Goal: Book appointment/travel/reservation

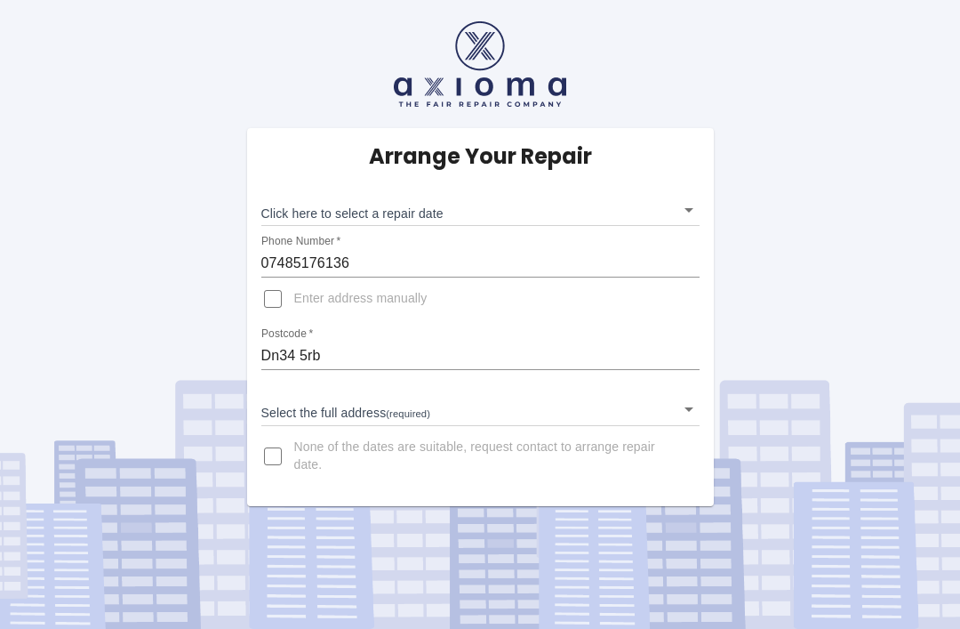
click at [691, 213] on body "Arrange Your Repair Click here to select a repair date ​ Phone Number   * 07485…" at bounding box center [480, 314] width 960 height 629
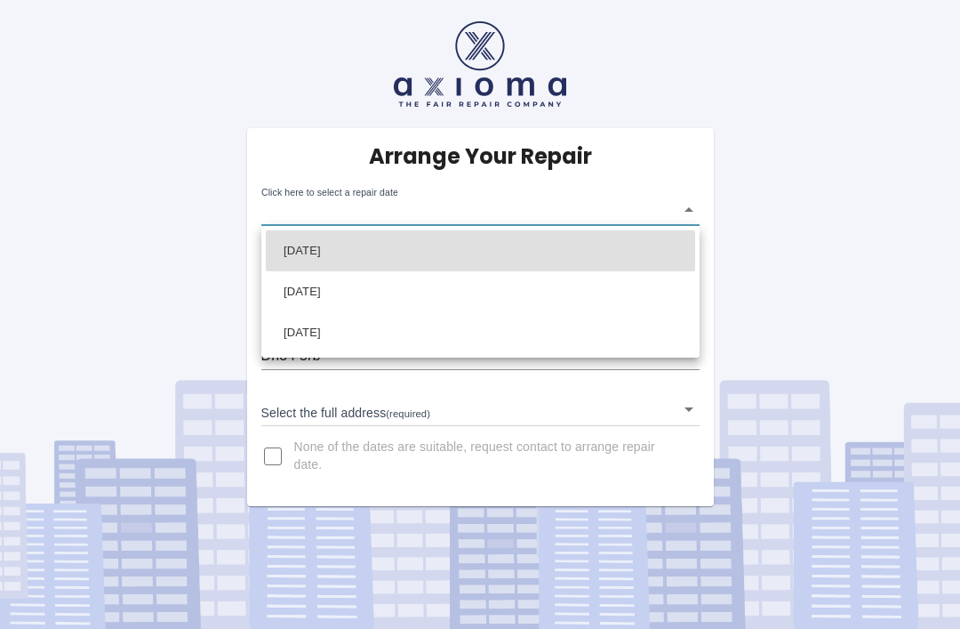
click at [381, 259] on li "[DATE]" at bounding box center [480, 250] width 429 height 41
type input "[DATE]T00:00:00.000Z"
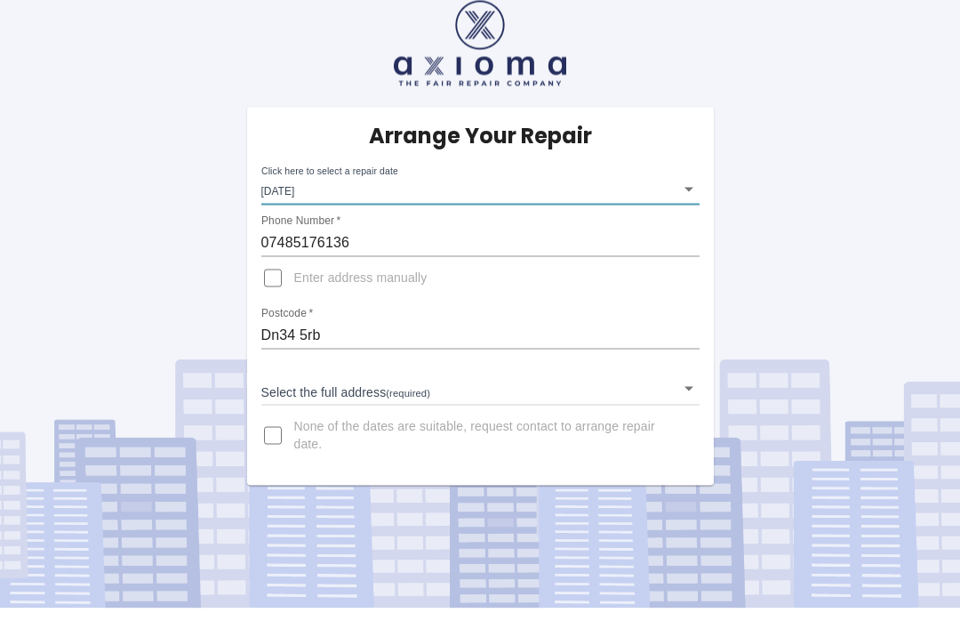
scroll to position [57, 0]
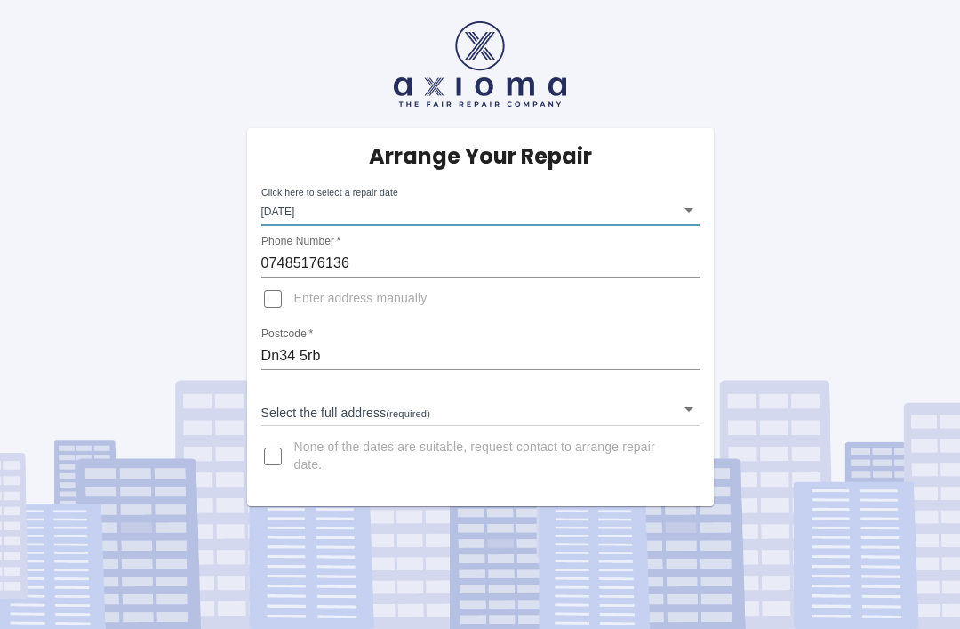
click at [281, 277] on input "Enter address manually" at bounding box center [273, 298] width 43 height 43
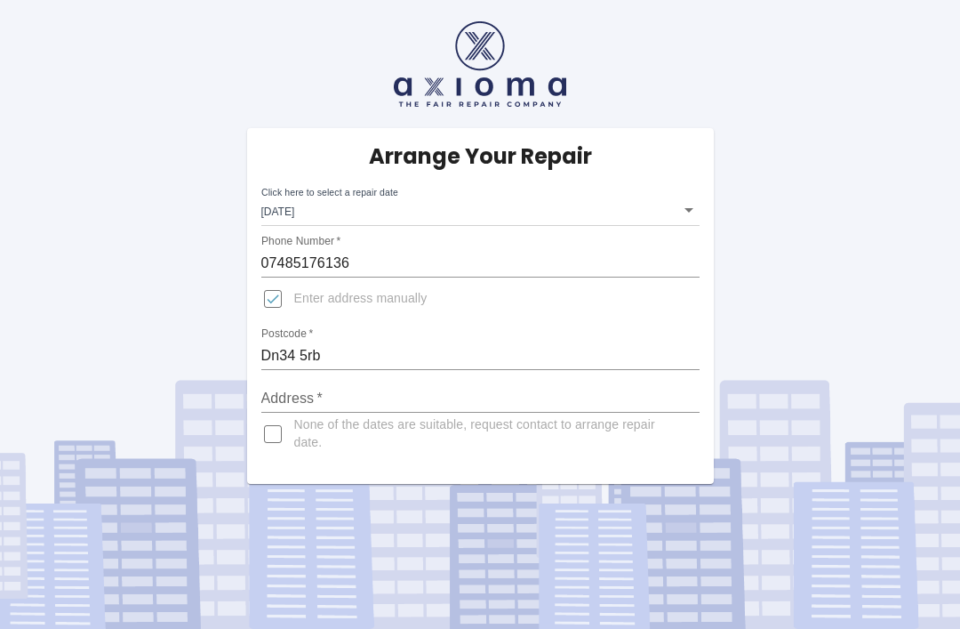
click at [279, 277] on input "Enter address manually" at bounding box center [273, 298] width 43 height 43
checkbox input "false"
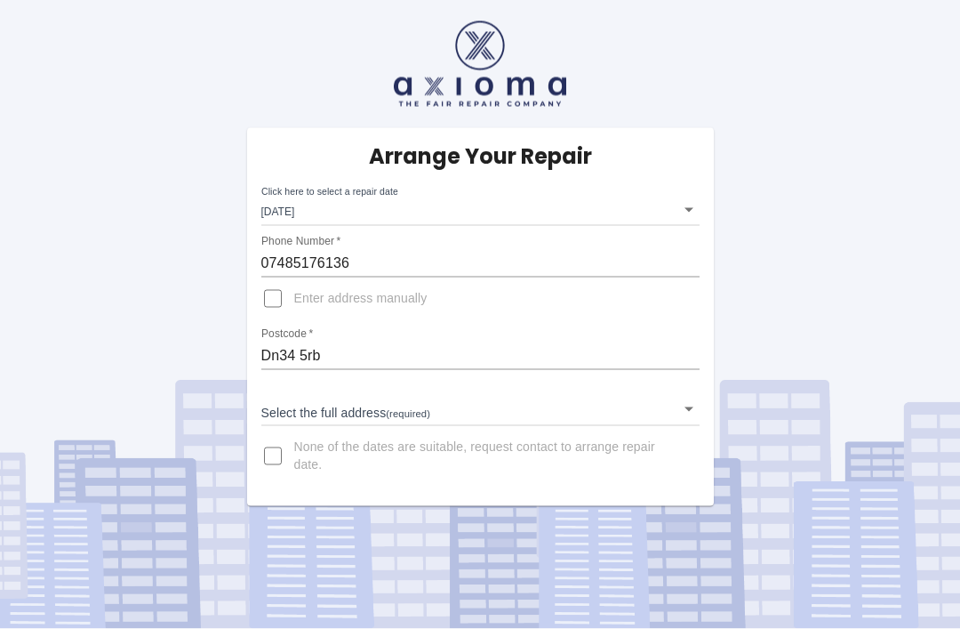
scroll to position [0, 0]
click at [341, 204] on body "Arrange Your Repair Click here to select a repair date [DATE] [DATE]T00:00:00.0…" at bounding box center [480, 314] width 960 height 629
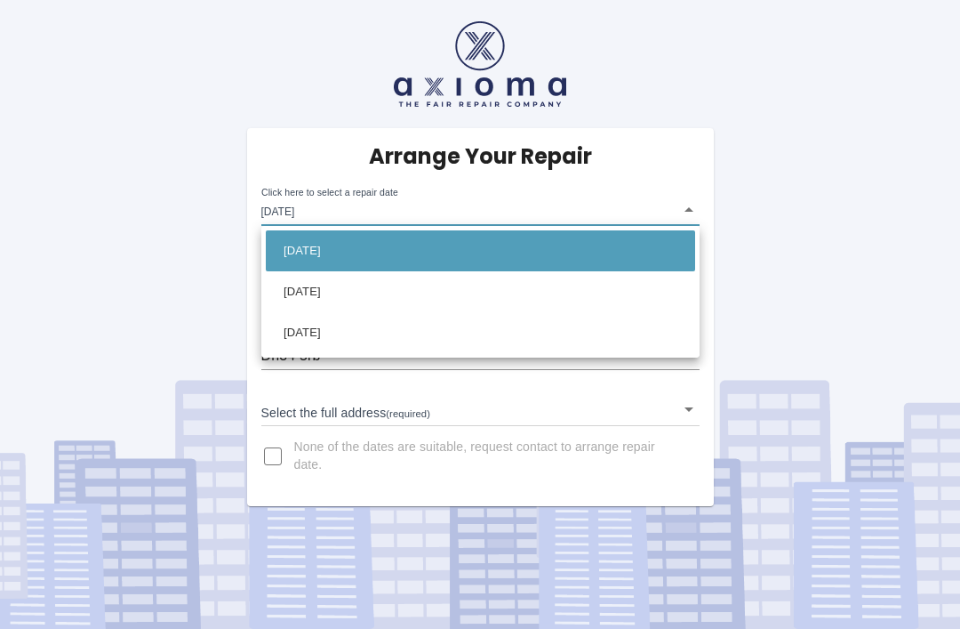
click at [386, 251] on li "[DATE]" at bounding box center [480, 250] width 429 height 41
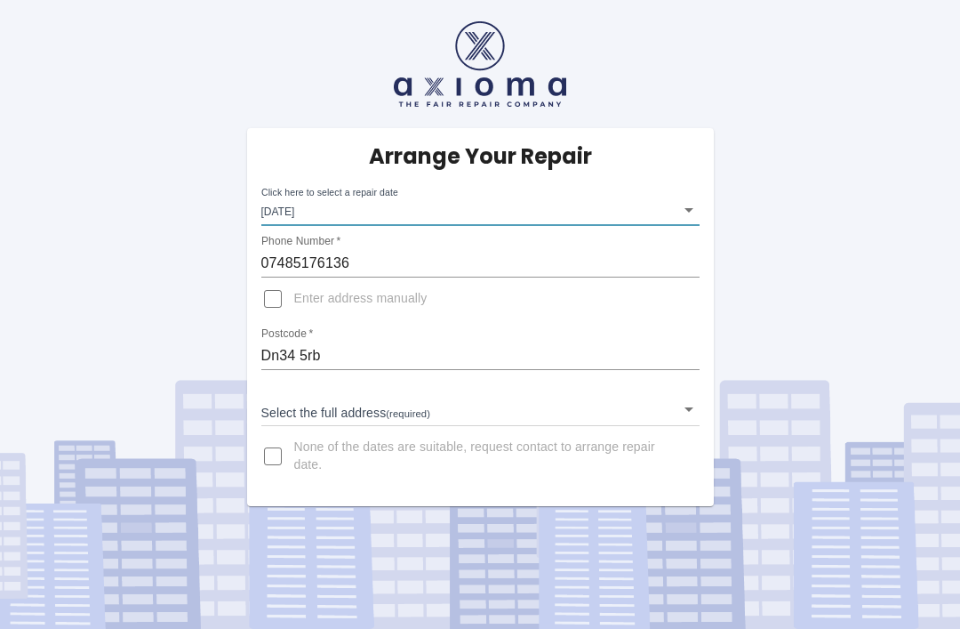
click at [696, 407] on body "Arrange Your Repair Click here to select a repair date [DATE] [DATE]T00:00:00.0…" at bounding box center [480, 314] width 960 height 629
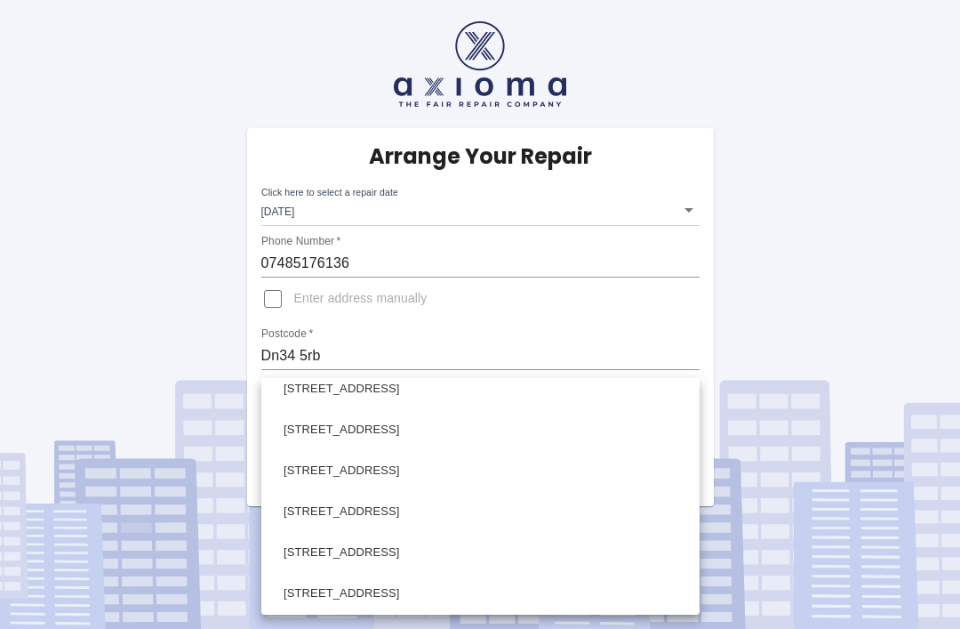
scroll to position [958, 0]
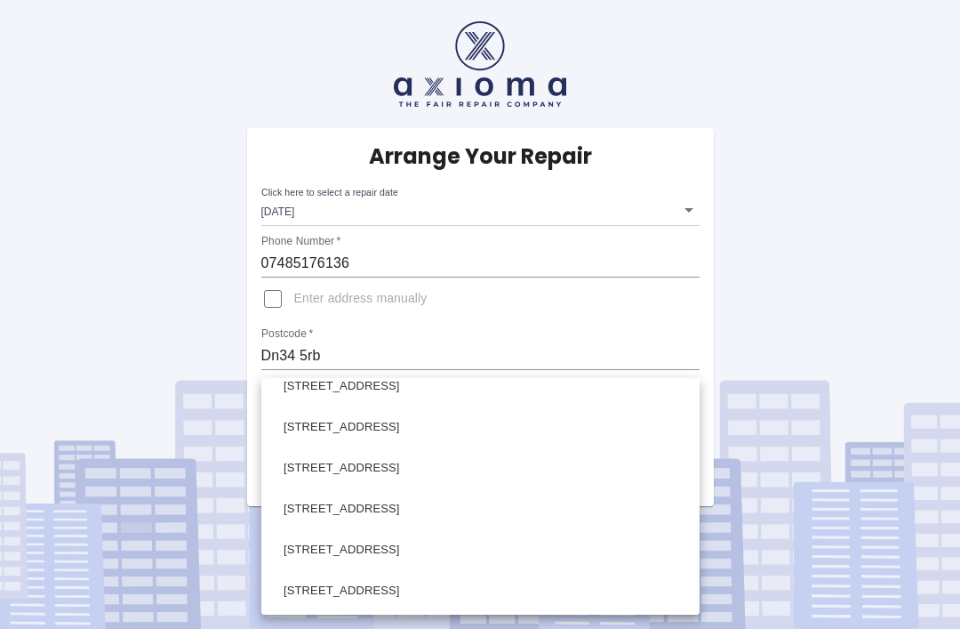
click at [449, 514] on li "[STREET_ADDRESS]" at bounding box center [480, 508] width 429 height 41
type input "[STREET_ADDRESS]"
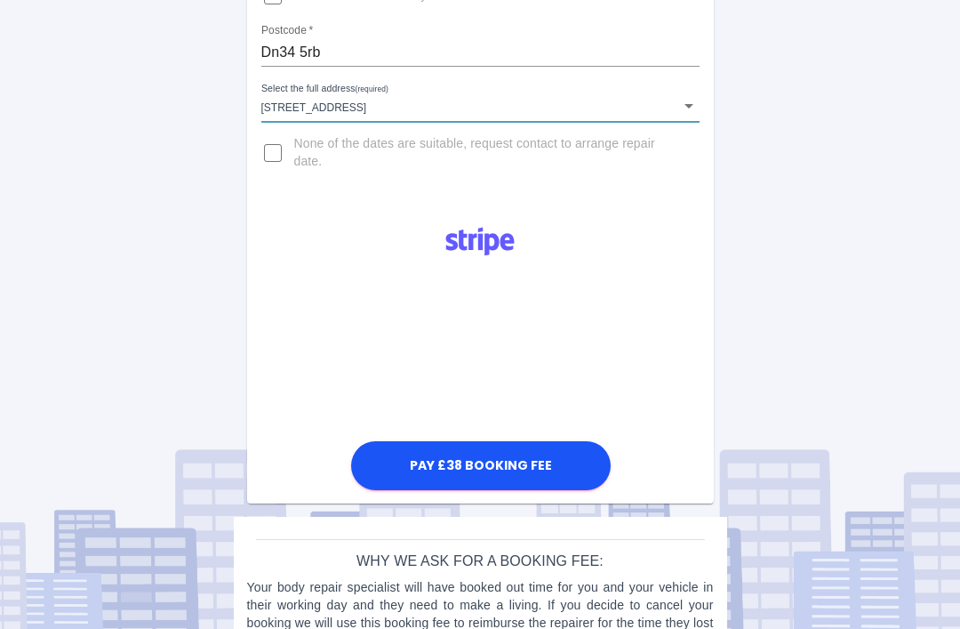
scroll to position [316, 0]
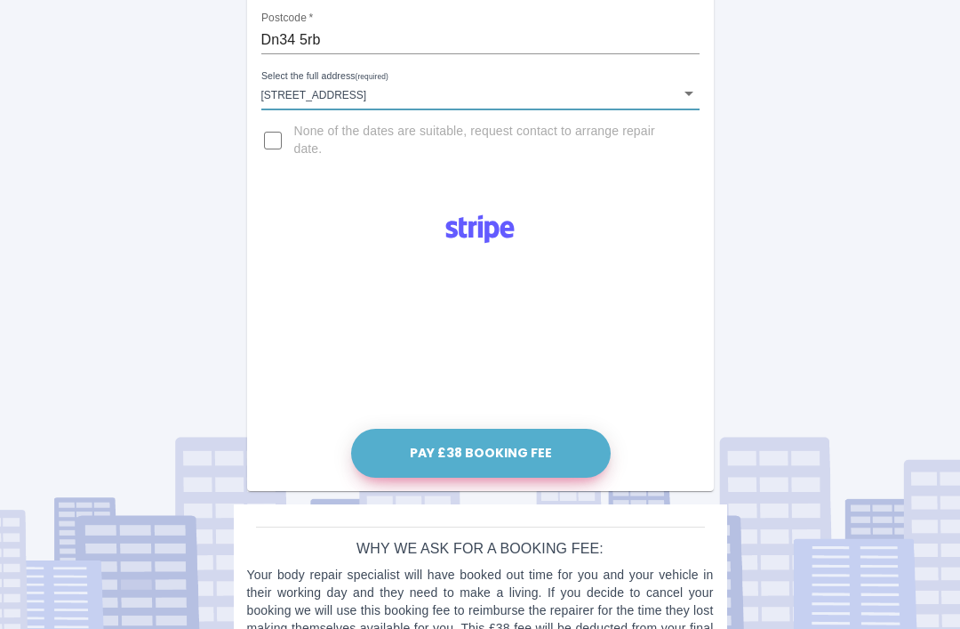
click at [523, 455] on button "Pay £38 Booking Fee" at bounding box center [481, 453] width 260 height 49
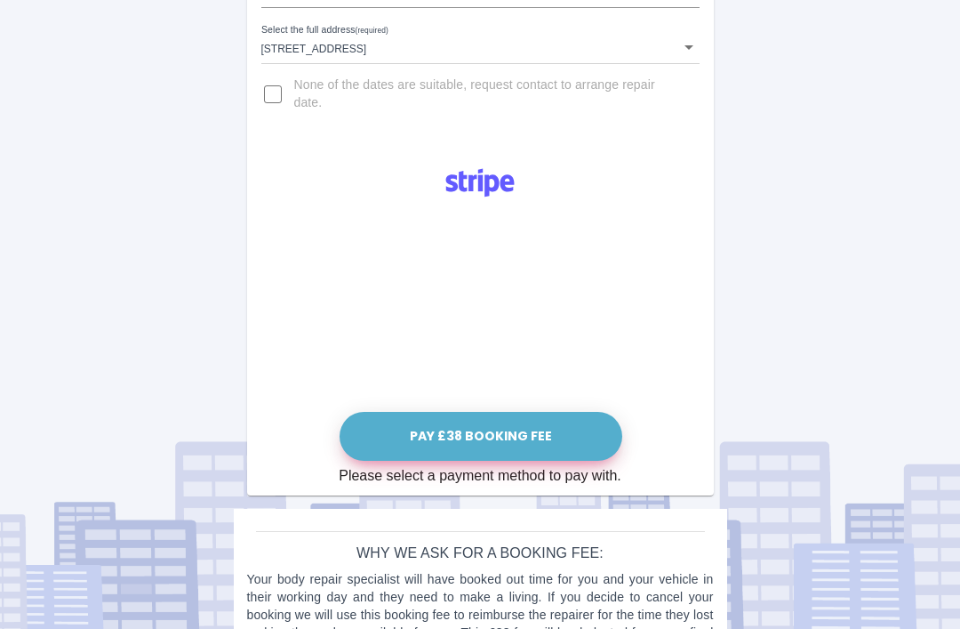
scroll to position [366, 0]
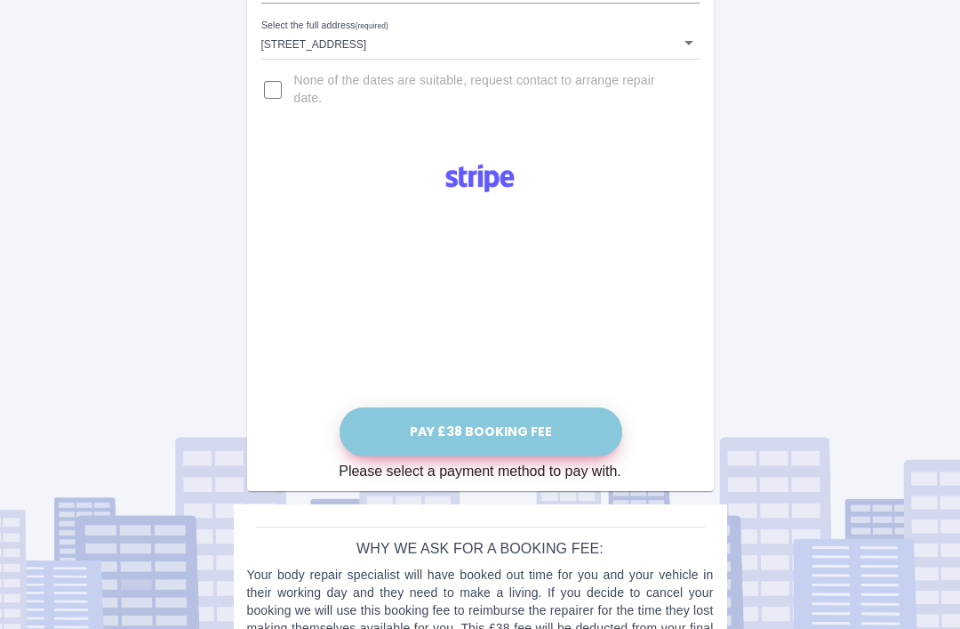
click at [506, 430] on button "Pay £38 Booking Fee" at bounding box center [481, 431] width 283 height 49
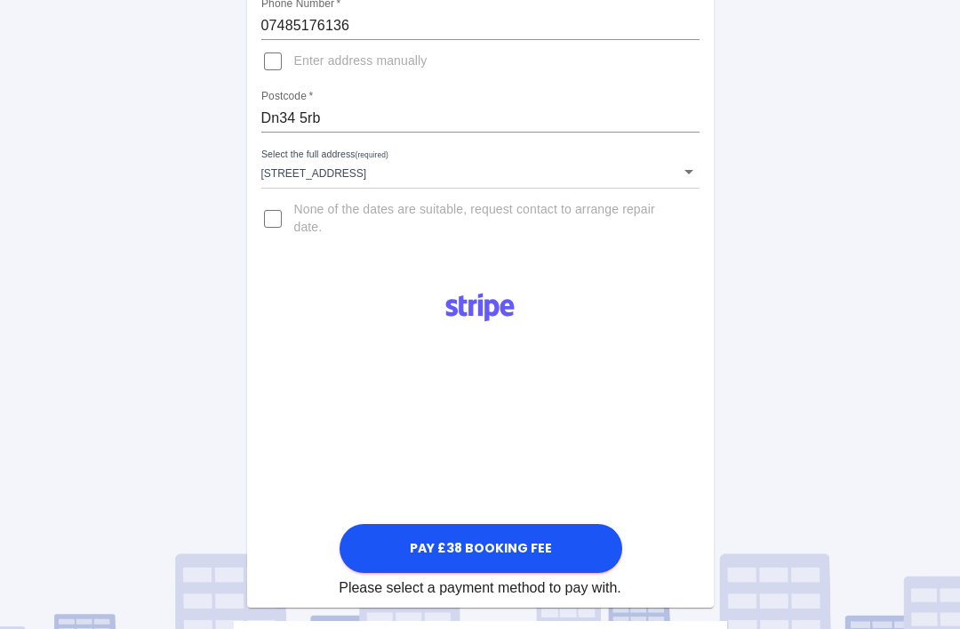
scroll to position [354, 0]
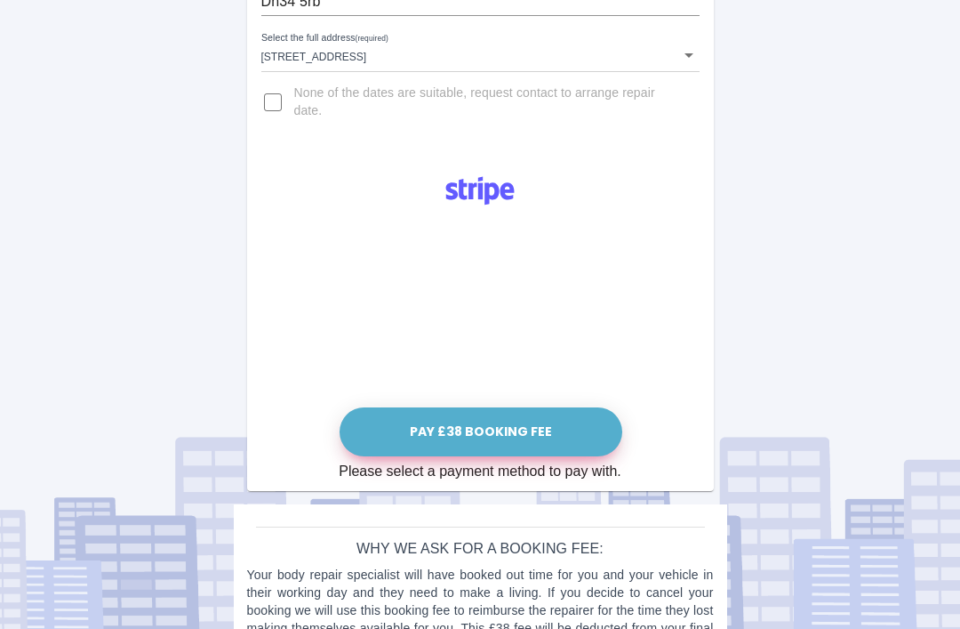
click at [505, 429] on button "Pay £38 Booking Fee" at bounding box center [481, 431] width 283 height 49
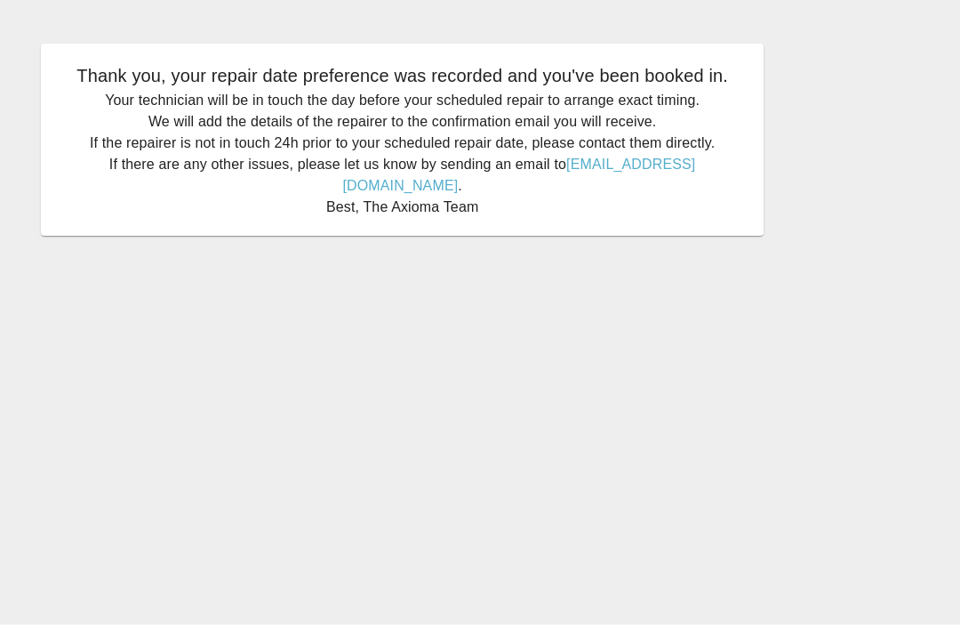
scroll to position [46, 0]
